Goal: Find specific page/section: Find specific page/section

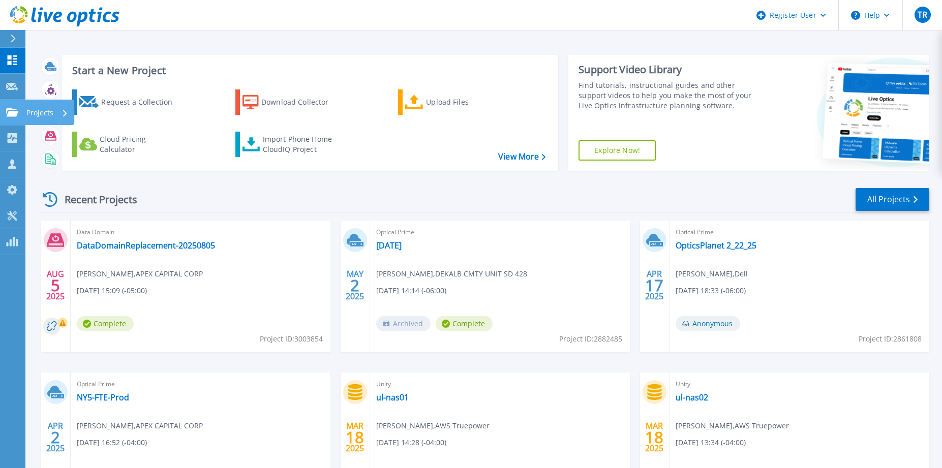
click at [15, 110] on icon at bounding box center [12, 112] width 12 height 9
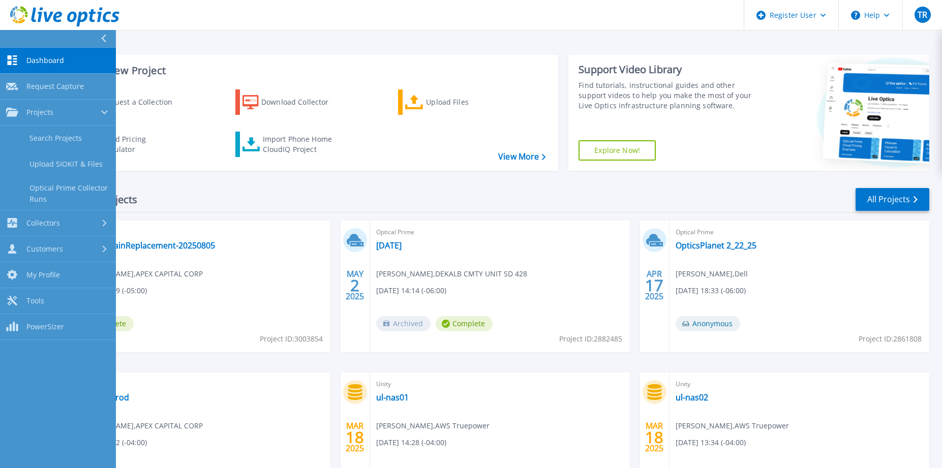
click at [256, 193] on div "Recent Projects All Projects" at bounding box center [484, 199] width 890 height 25
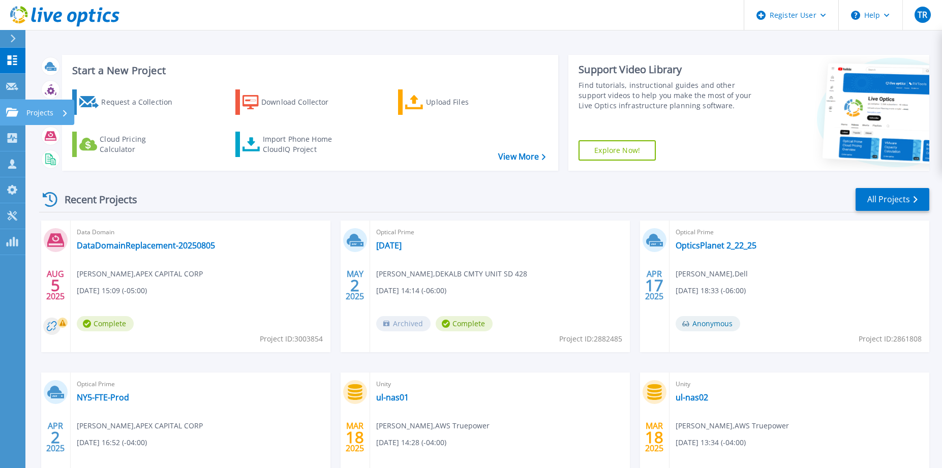
click at [11, 111] on icon at bounding box center [12, 112] width 12 height 9
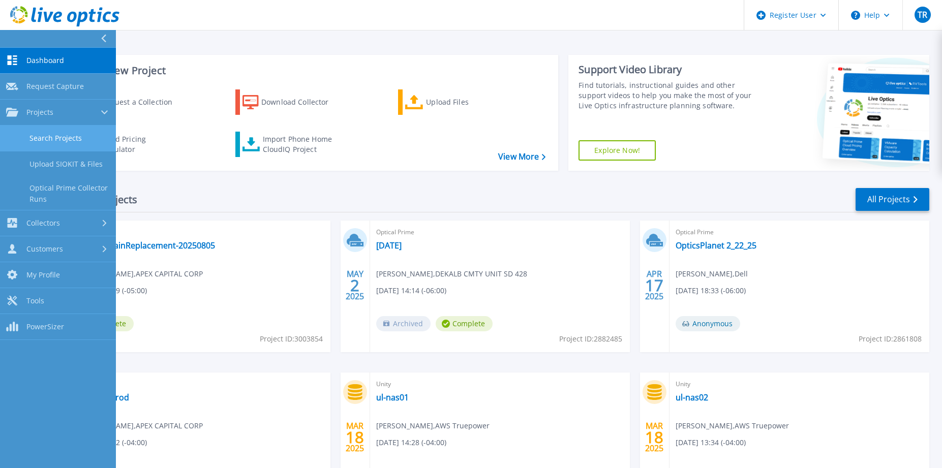
click at [45, 141] on link "Search Projects" at bounding box center [58, 139] width 116 height 26
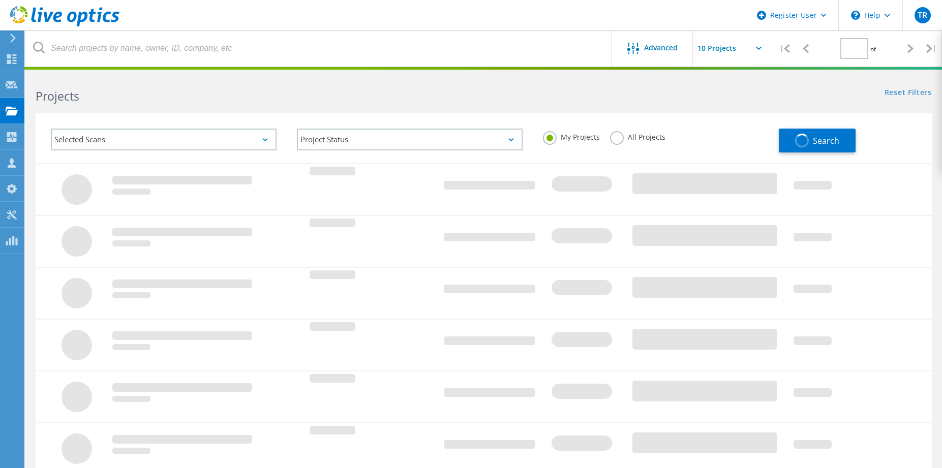
type input "1"
